Goal: Information Seeking & Learning: Learn about a topic

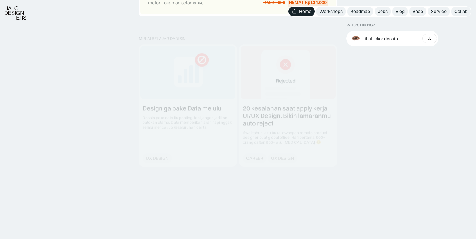
scroll to position [672, 0]
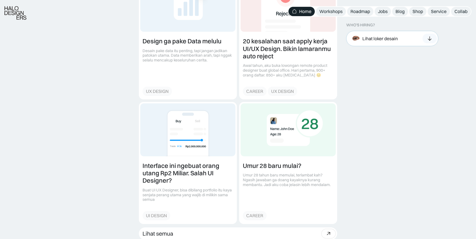
click at [433, 39] on div at bounding box center [430, 39] width 14 height 10
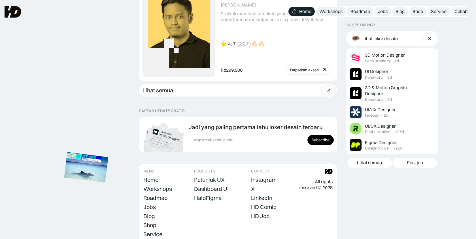
scroll to position [1556, 0]
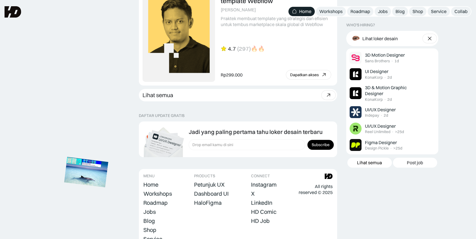
click at [94, 185] on img at bounding box center [86, 172] width 44 height 30
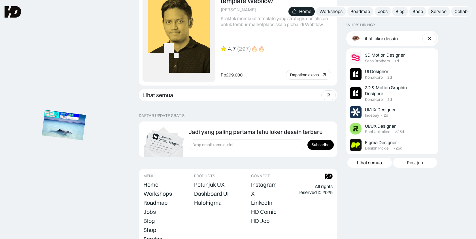
click at [79, 135] on img at bounding box center [64, 125] width 44 height 30
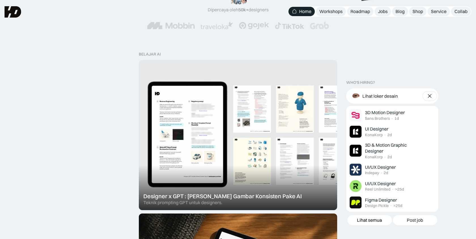
scroll to position [0, 0]
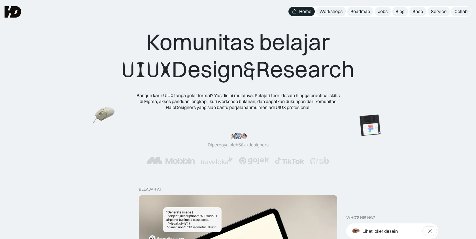
click at [101, 118] on img at bounding box center [104, 116] width 22 height 20
click at [377, 126] on img at bounding box center [370, 126] width 32 height 32
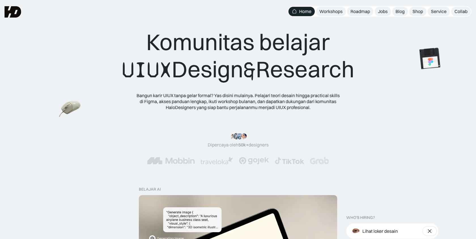
click at [59, 99] on img at bounding box center [70, 109] width 22 height 20
click at [328, 8] on link "Workshops" at bounding box center [331, 11] width 30 height 9
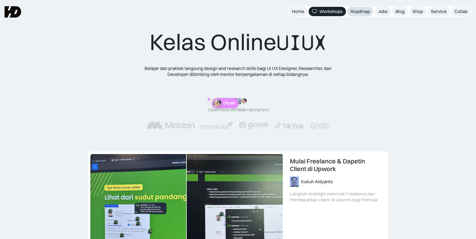
click at [360, 13] on div "Roadmap" at bounding box center [361, 12] width 20 height 6
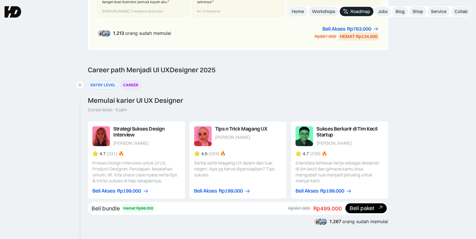
scroll to position [274, 0]
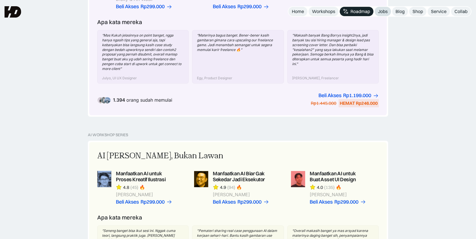
click at [384, 9] on div "Jobs" at bounding box center [383, 12] width 10 height 6
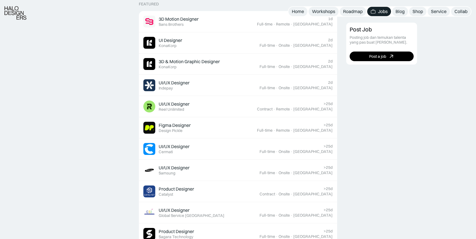
scroll to position [190, 0]
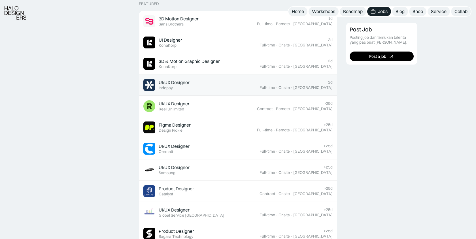
click at [260, 84] on div "UI/UX Designer Featured Indepay" at bounding box center [201, 85] width 116 height 12
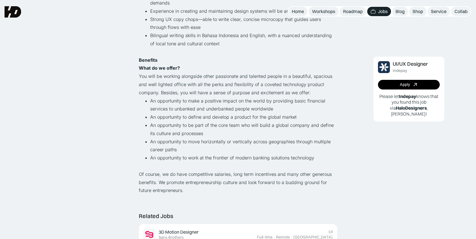
scroll to position [295, 0]
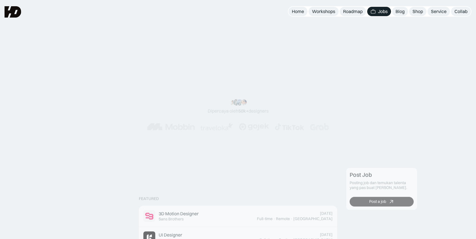
scroll to position [190, 0]
